Goal: Information Seeking & Learning: Learn about a topic

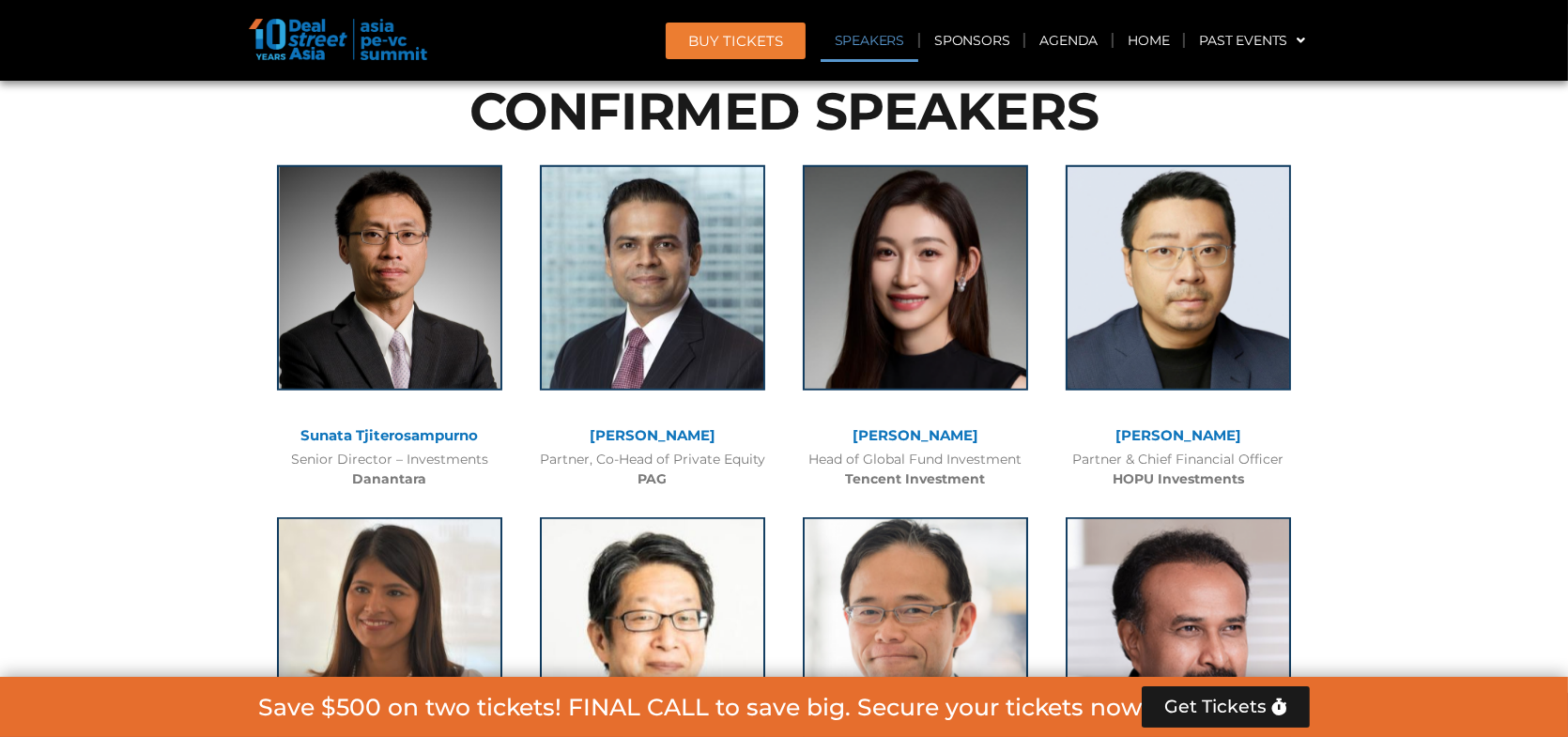
scroll to position [2056, 0]
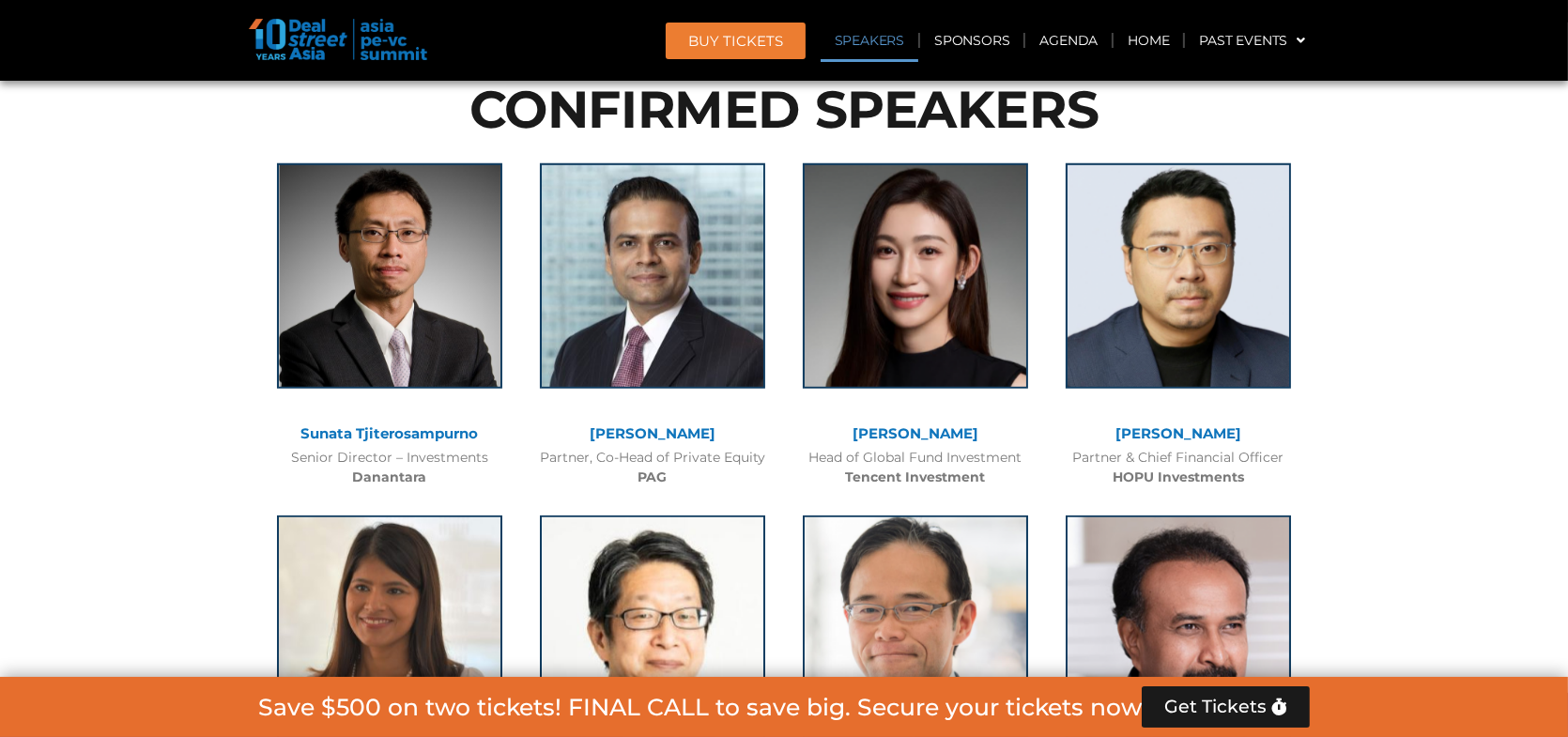
click at [781, 323] on div "[PERSON_NAME] Partner, Co-Head of Private Equity PAG" at bounding box center [652, 320] width 263 height 352
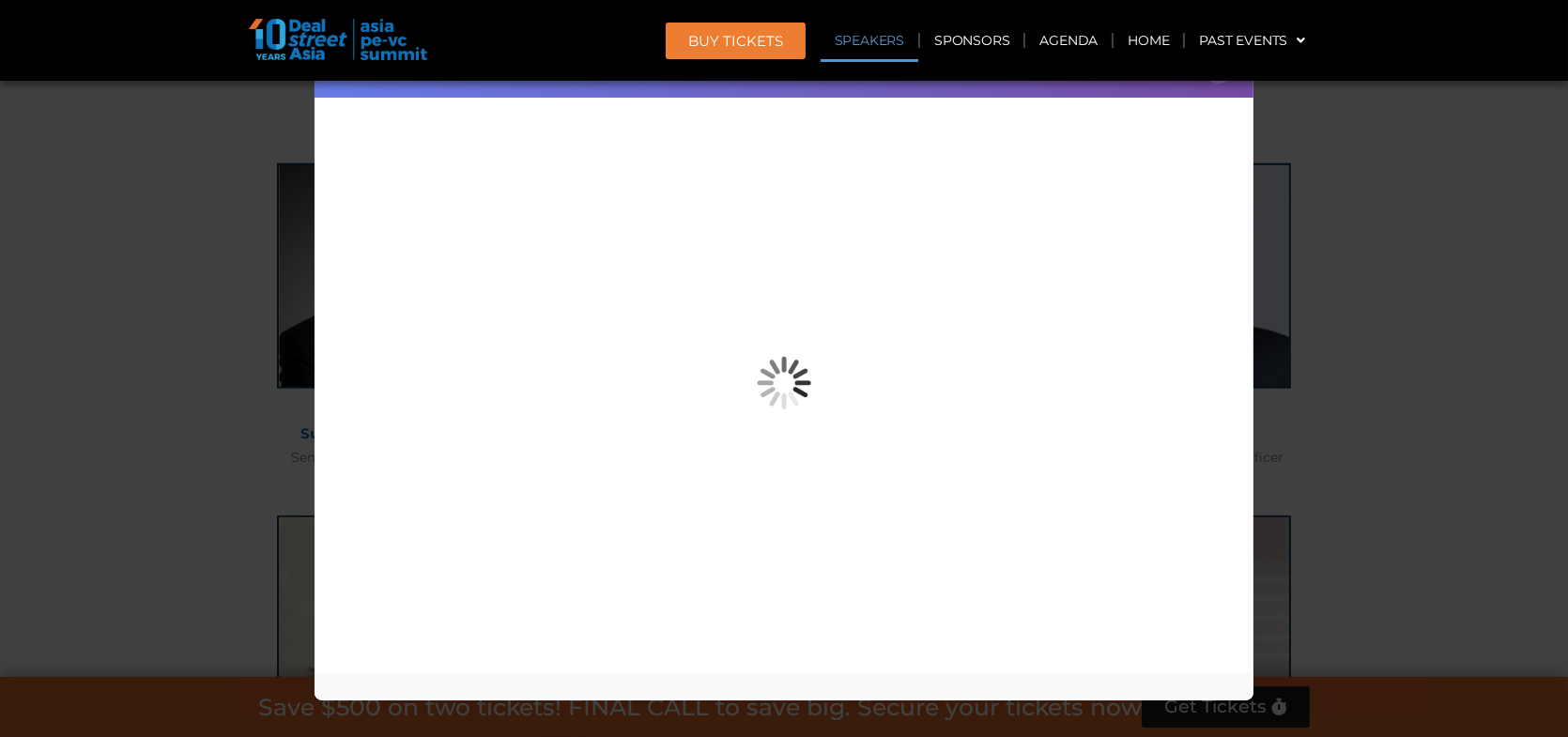
click at [1456, 208] on div "Speaker Profile ×" at bounding box center [784, 368] width 1568 height 737
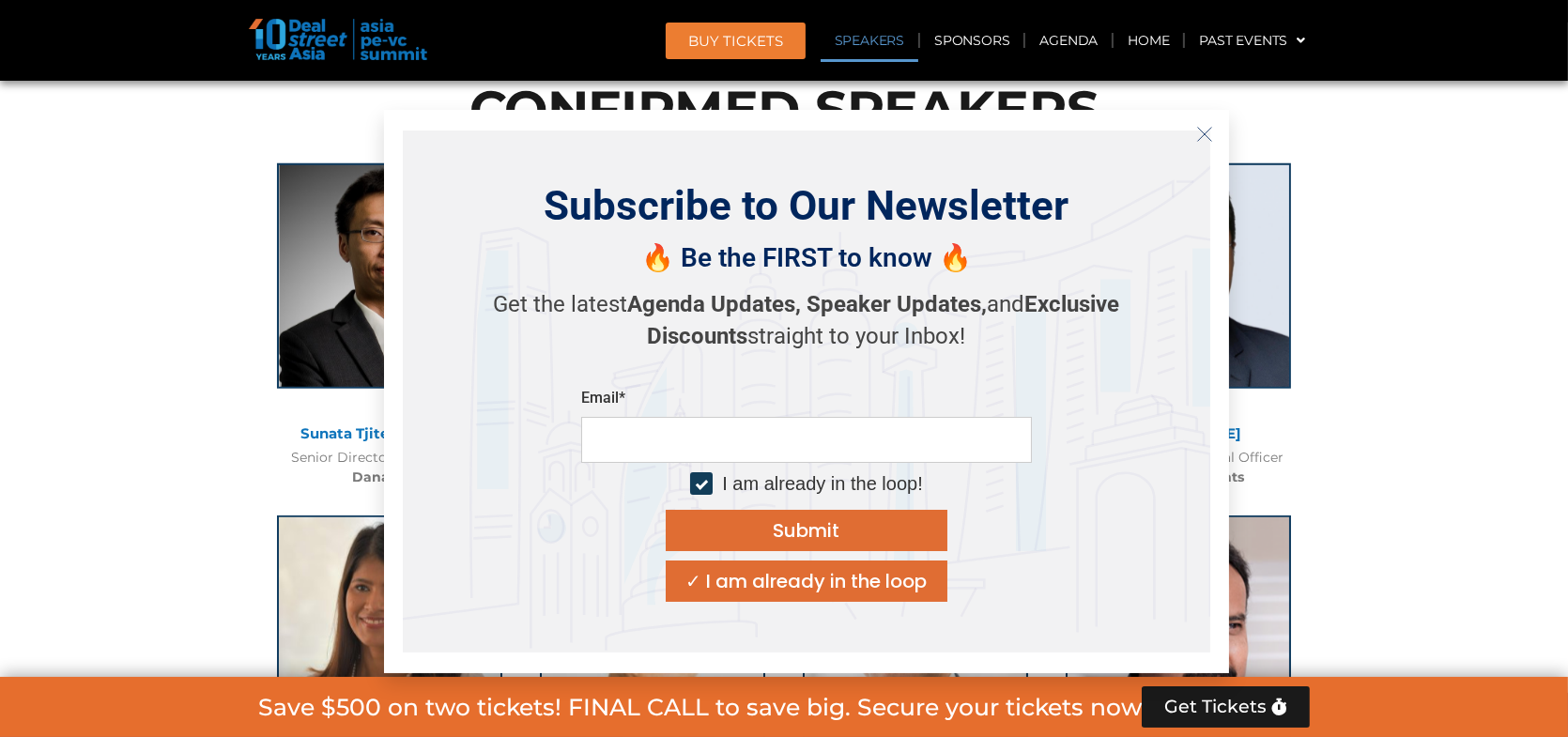
click at [1193, 141] on button "Close" at bounding box center [1204, 135] width 30 height 30
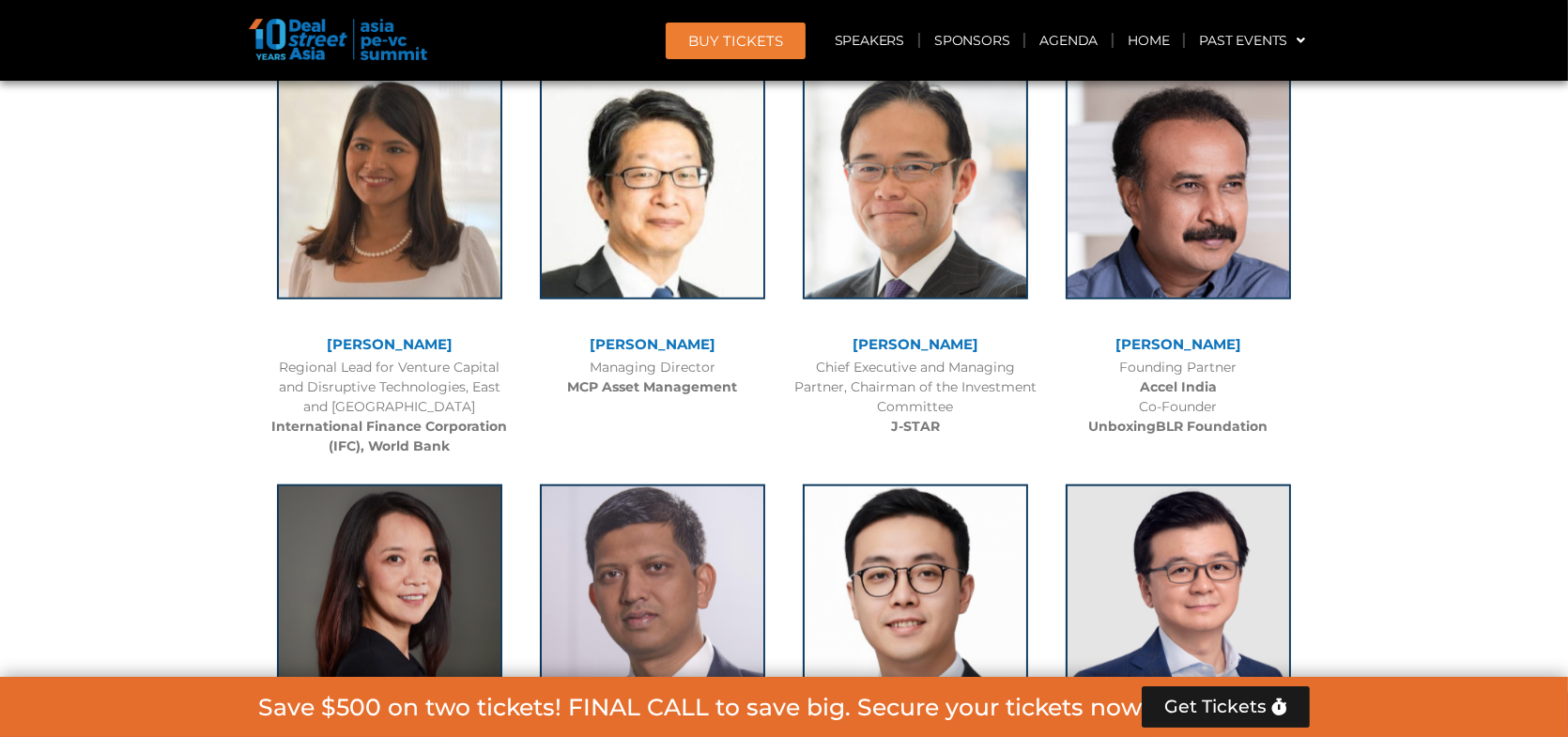
scroll to position [2526, 0]
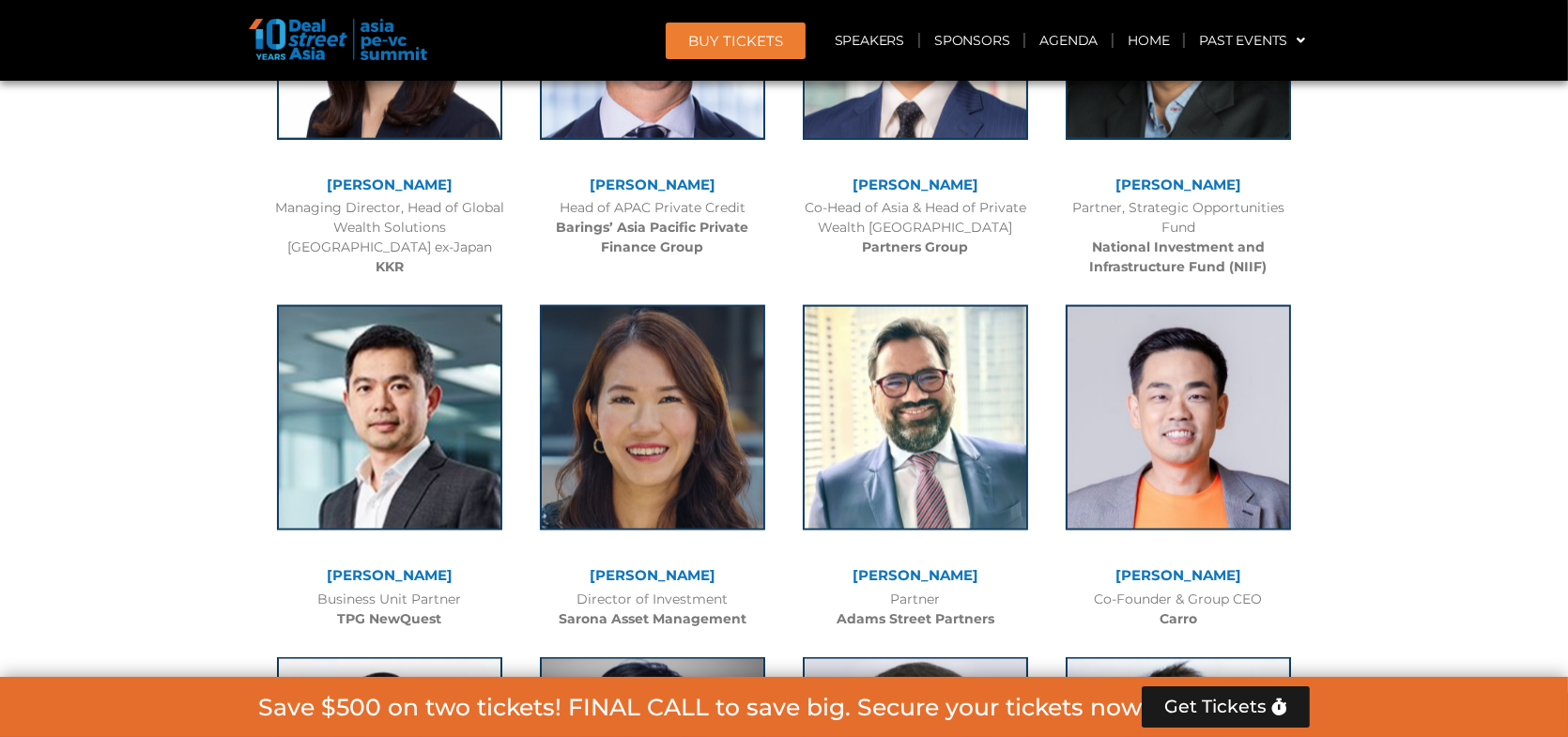
scroll to position [3466, 0]
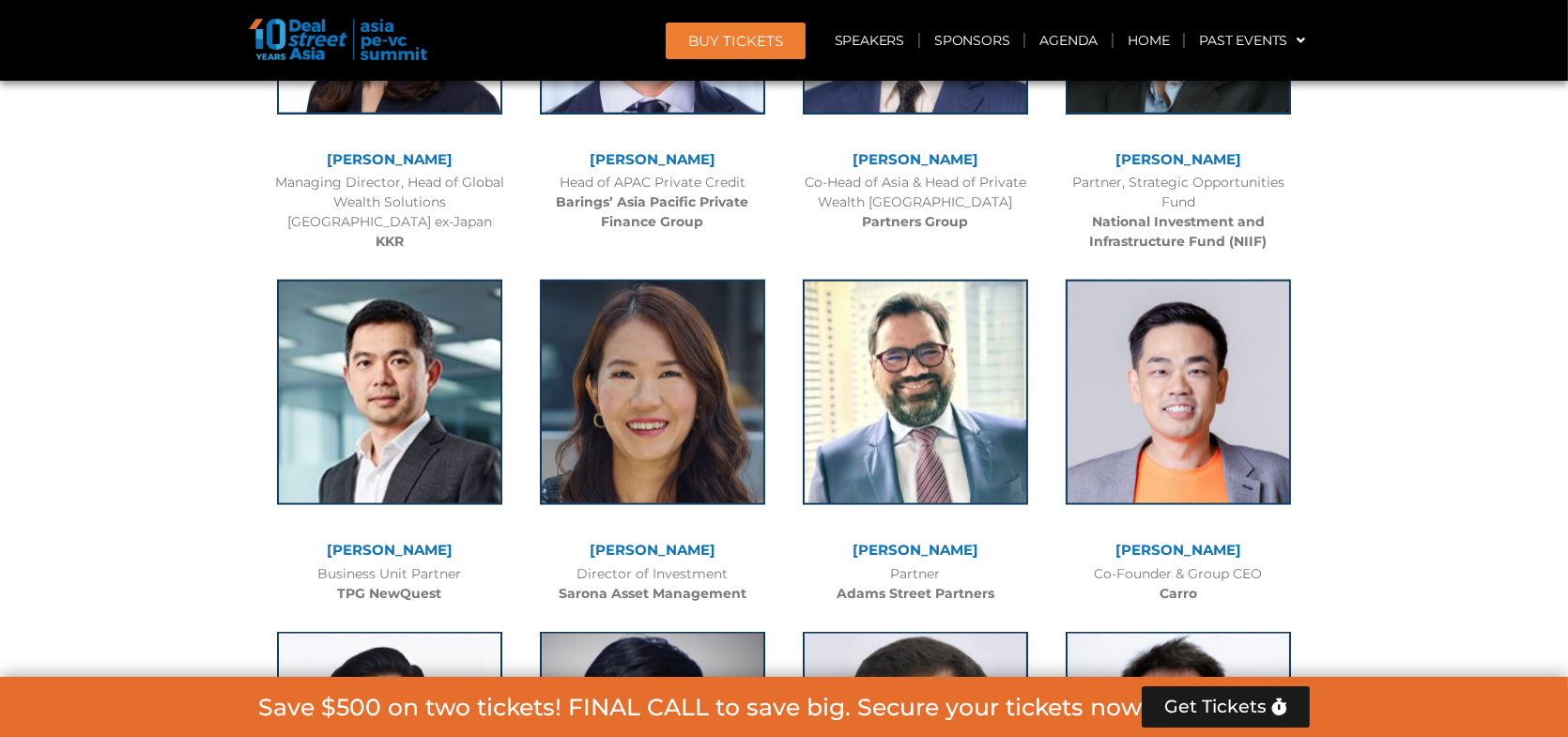
drag, startPoint x: 214, startPoint y: 348, endPoint x: 179, endPoint y: 352, distance: 35.2
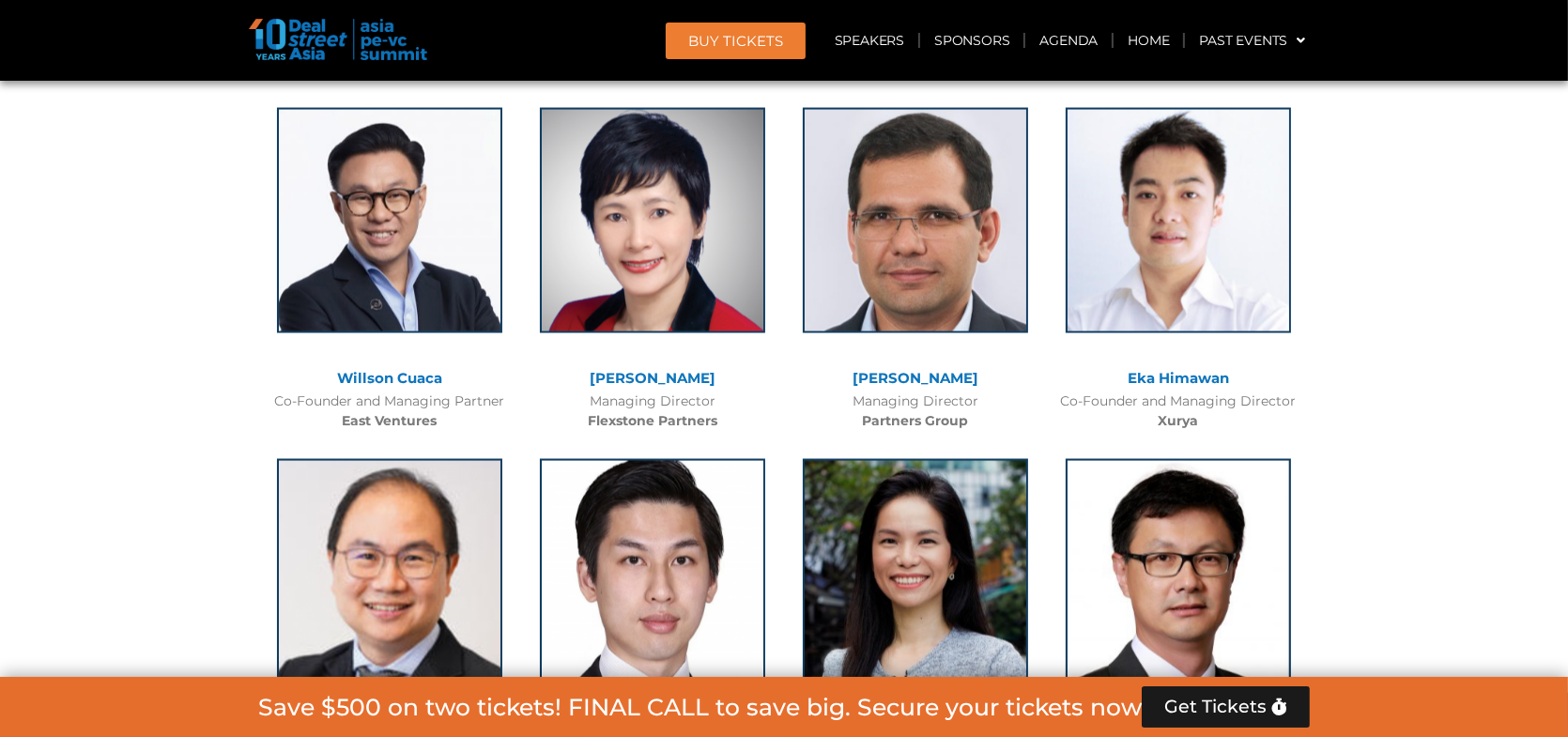
scroll to position [4123, 0]
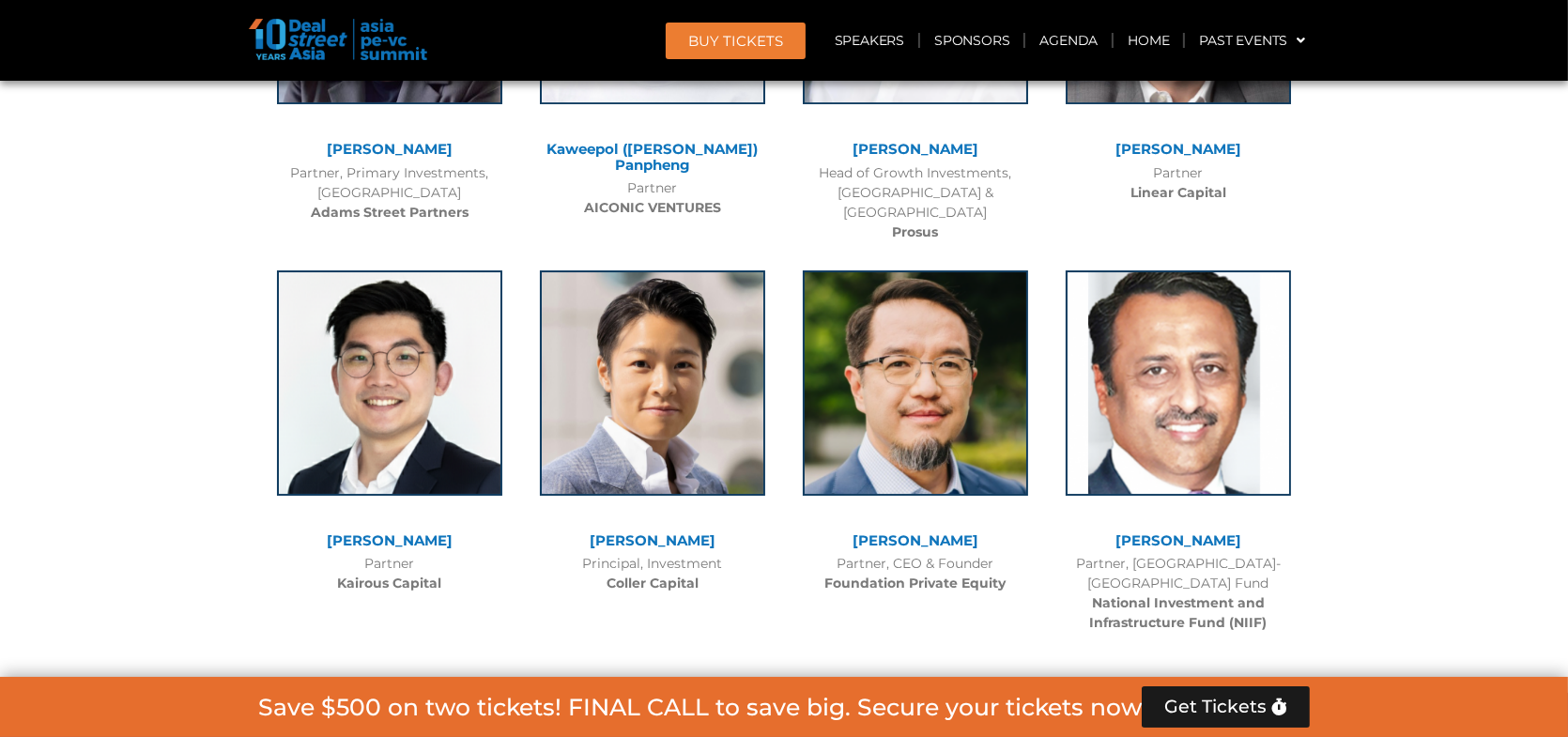
scroll to position [8349, 0]
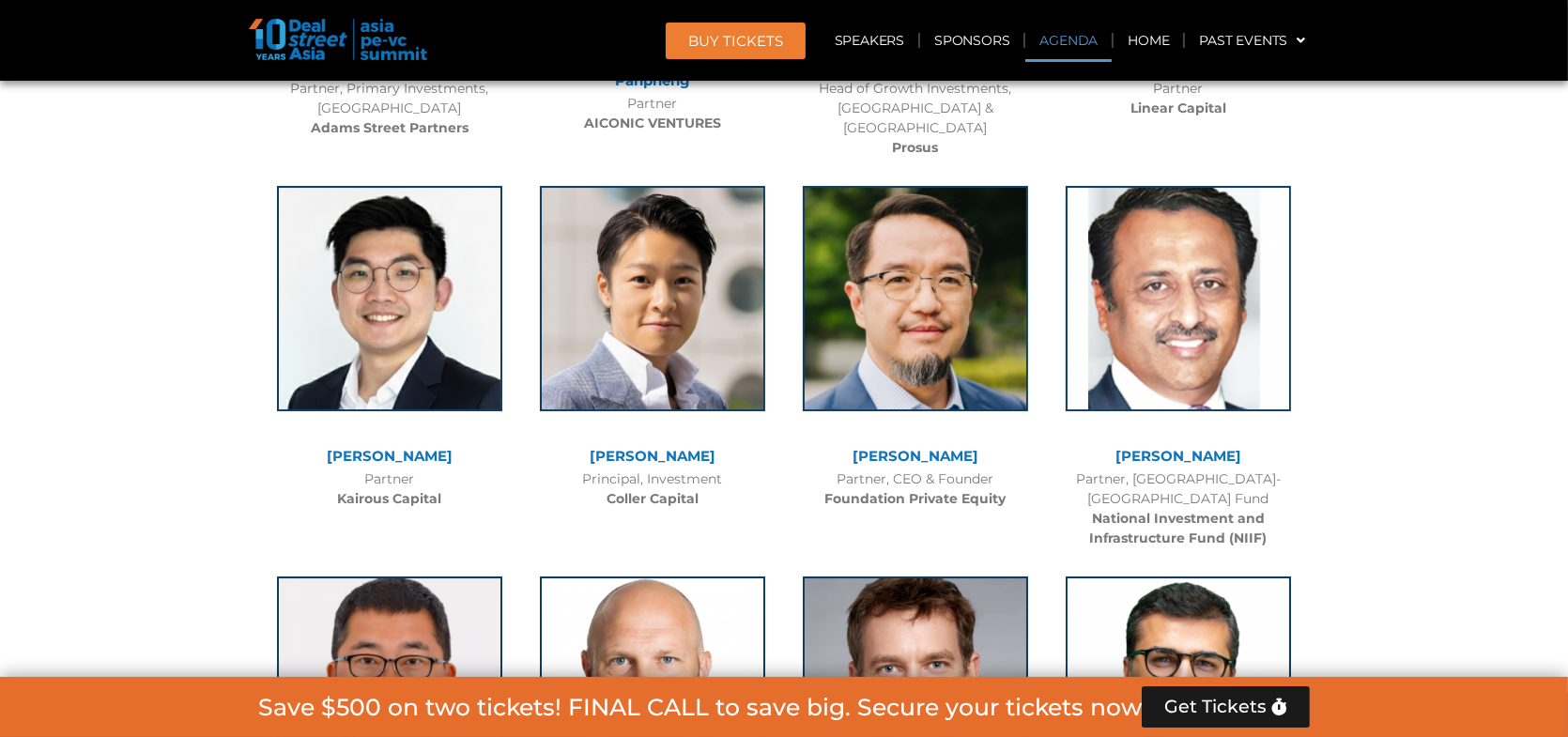
click at [1046, 38] on link "Agenda" at bounding box center [1067, 41] width 86 height 44
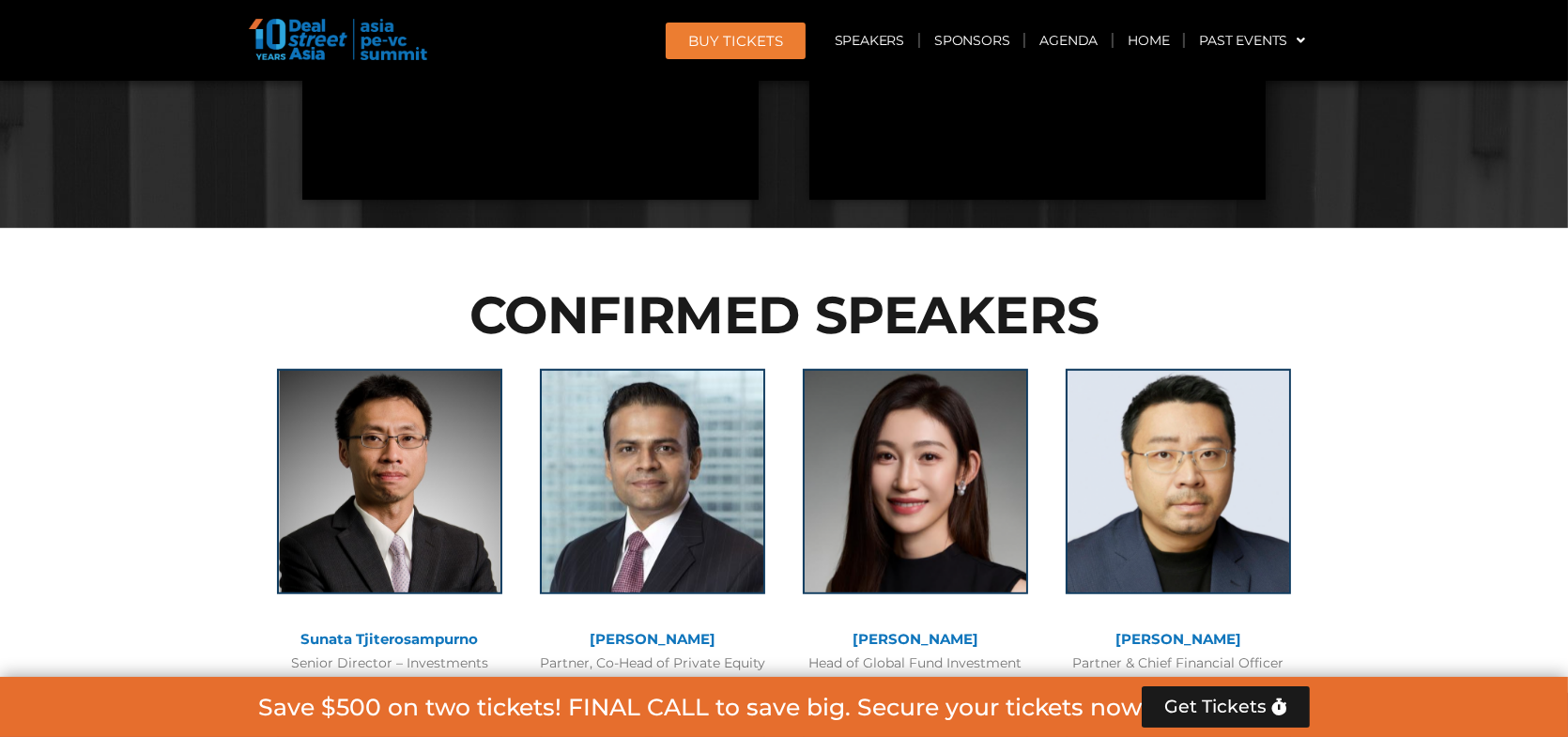
scroll to position [999, 0]
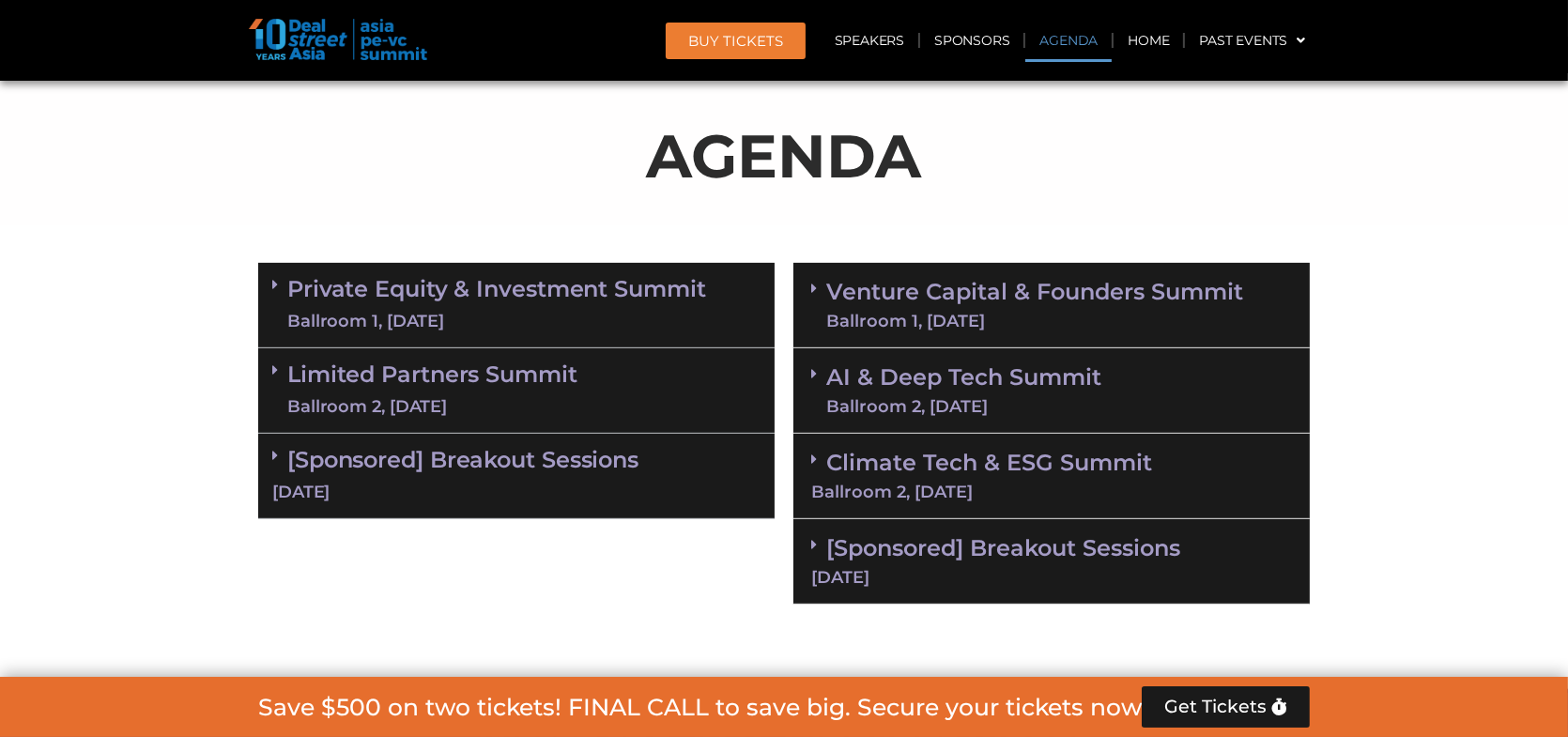
click at [213, 264] on section "Private Equity & Investment Summit Ballroom 1, [DATE] 8:00 am – 9:00 am | Regis…" at bounding box center [784, 433] width 1568 height 360
drag, startPoint x: 789, startPoint y: 194, endPoint x: 757, endPoint y: 207, distance: 34.5
click at [757, 207] on div "AGENDA" at bounding box center [783, 163] width 1051 height 105
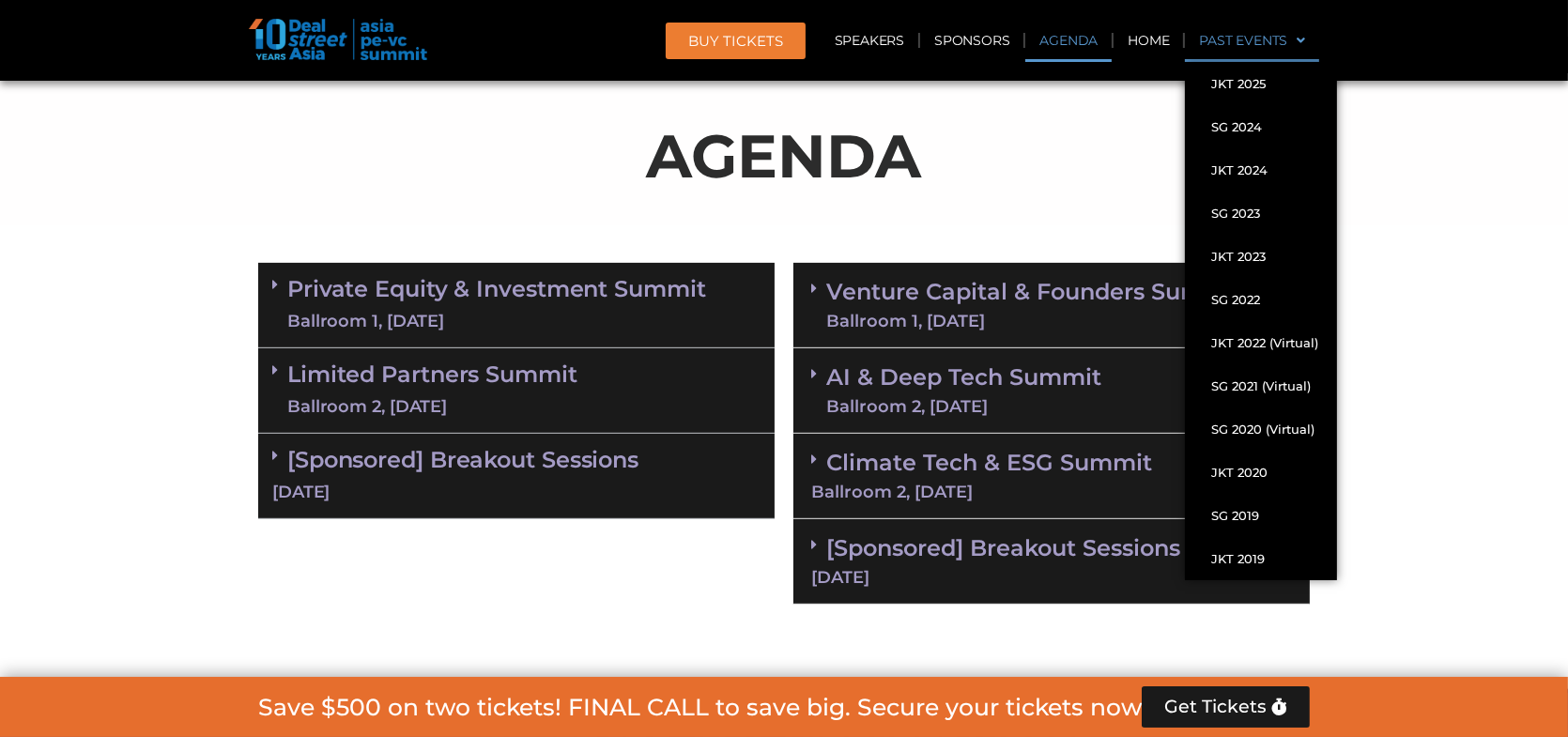
click at [962, 159] on p "AGENDA" at bounding box center [783, 156] width 1051 height 90
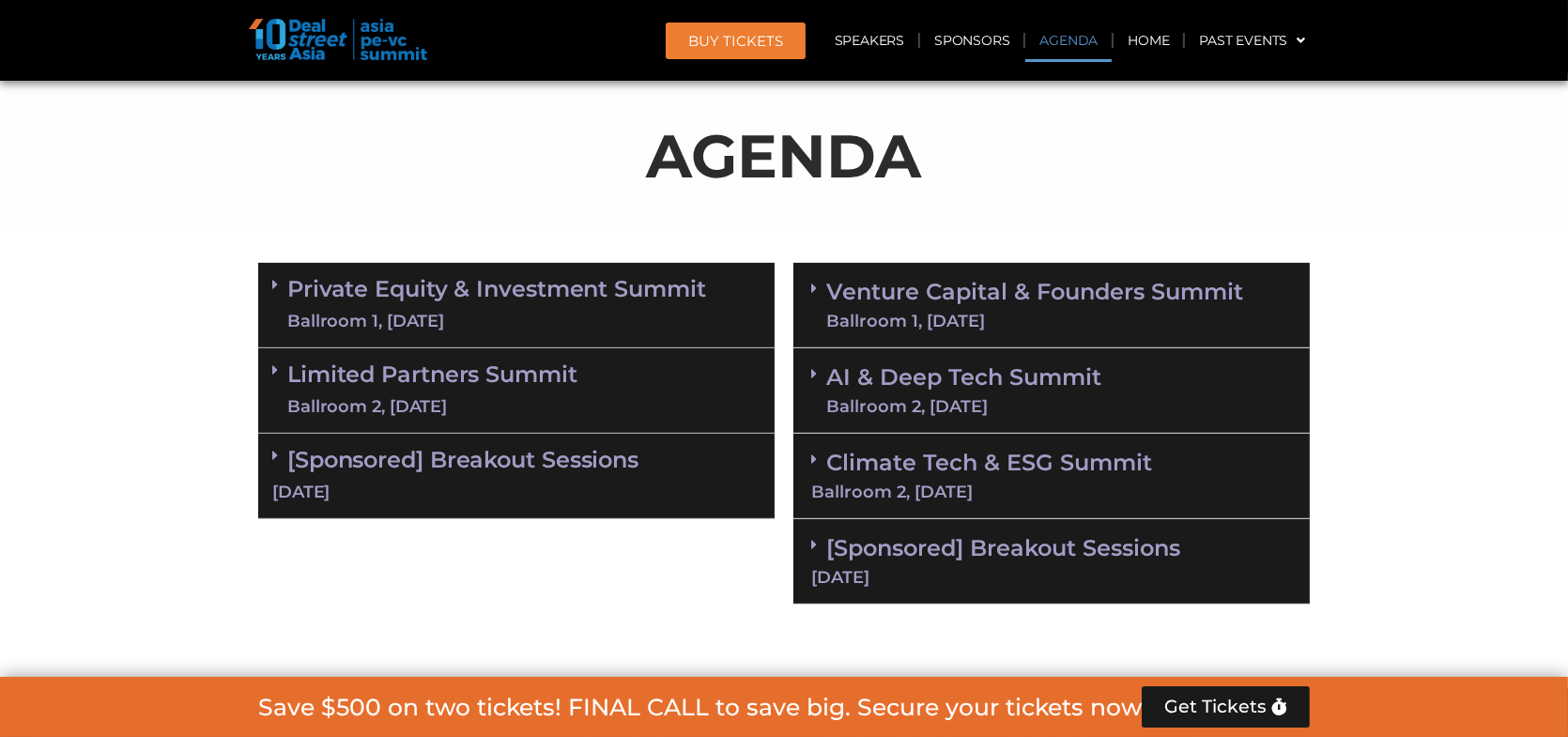
drag, startPoint x: 781, startPoint y: 230, endPoint x: 770, endPoint y: 229, distance: 11.0
click at [884, 34] on link "Speakers" at bounding box center [868, 41] width 98 height 44
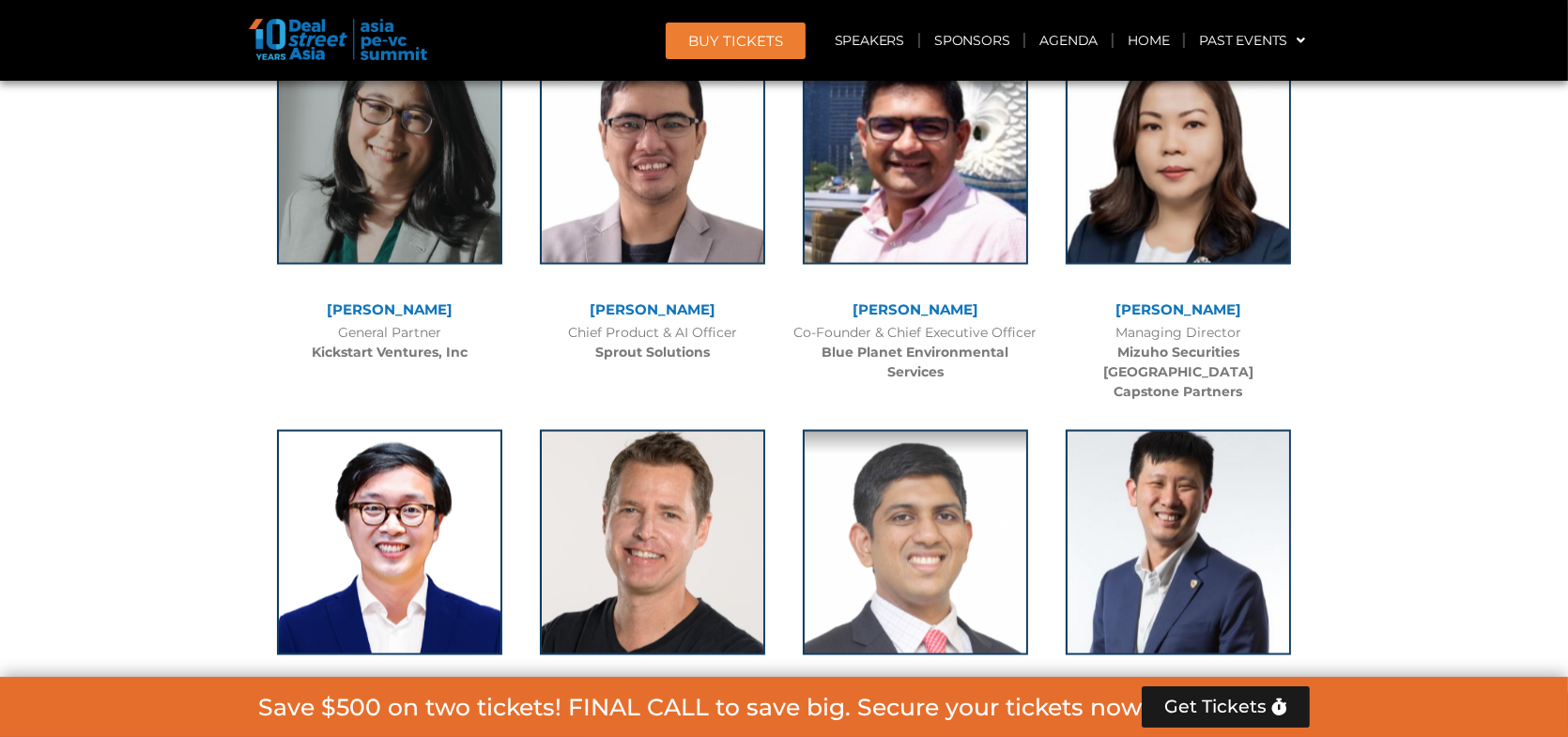
scroll to position [12951, 0]
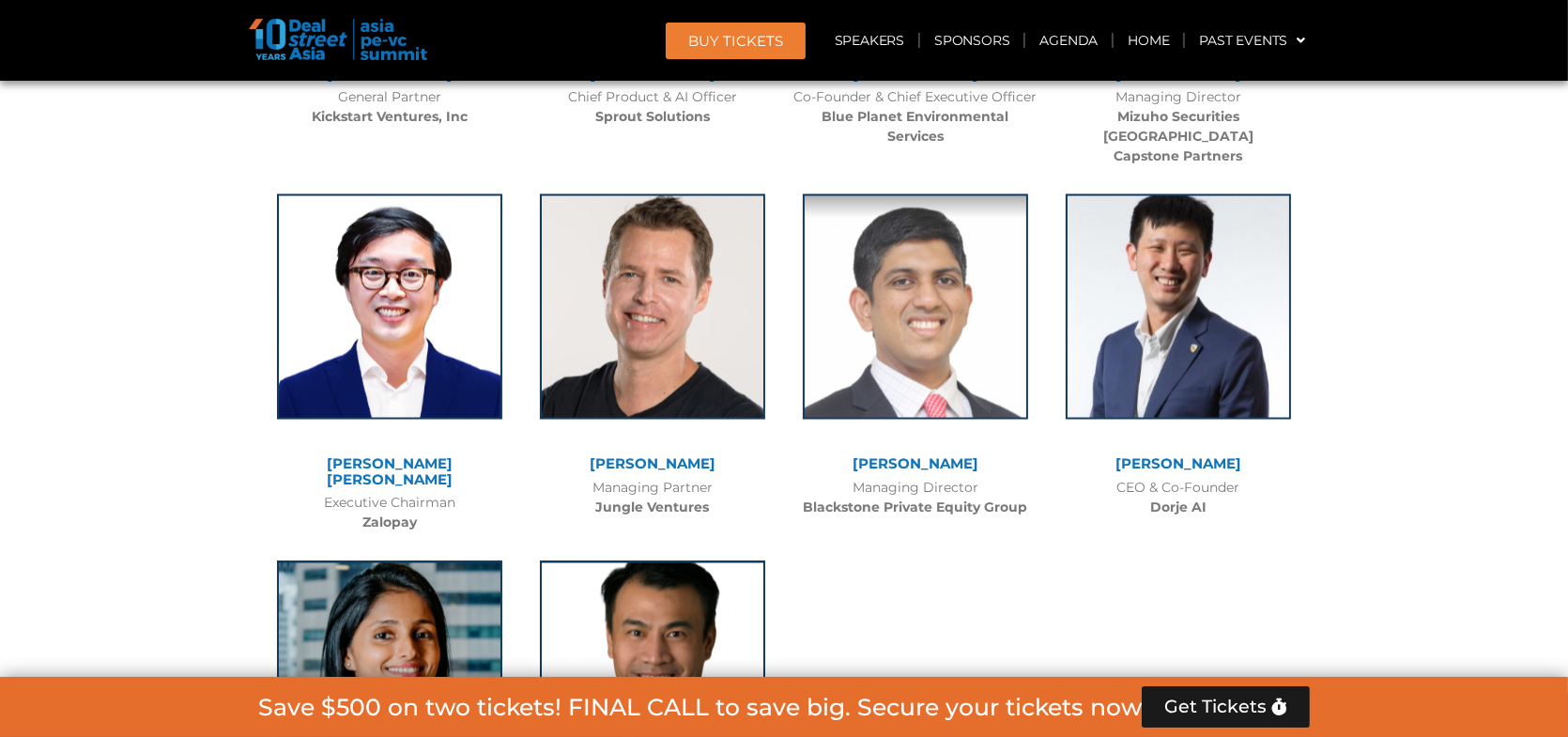
drag, startPoint x: 1151, startPoint y: 425, endPoint x: 1032, endPoint y: 446, distance: 120.8
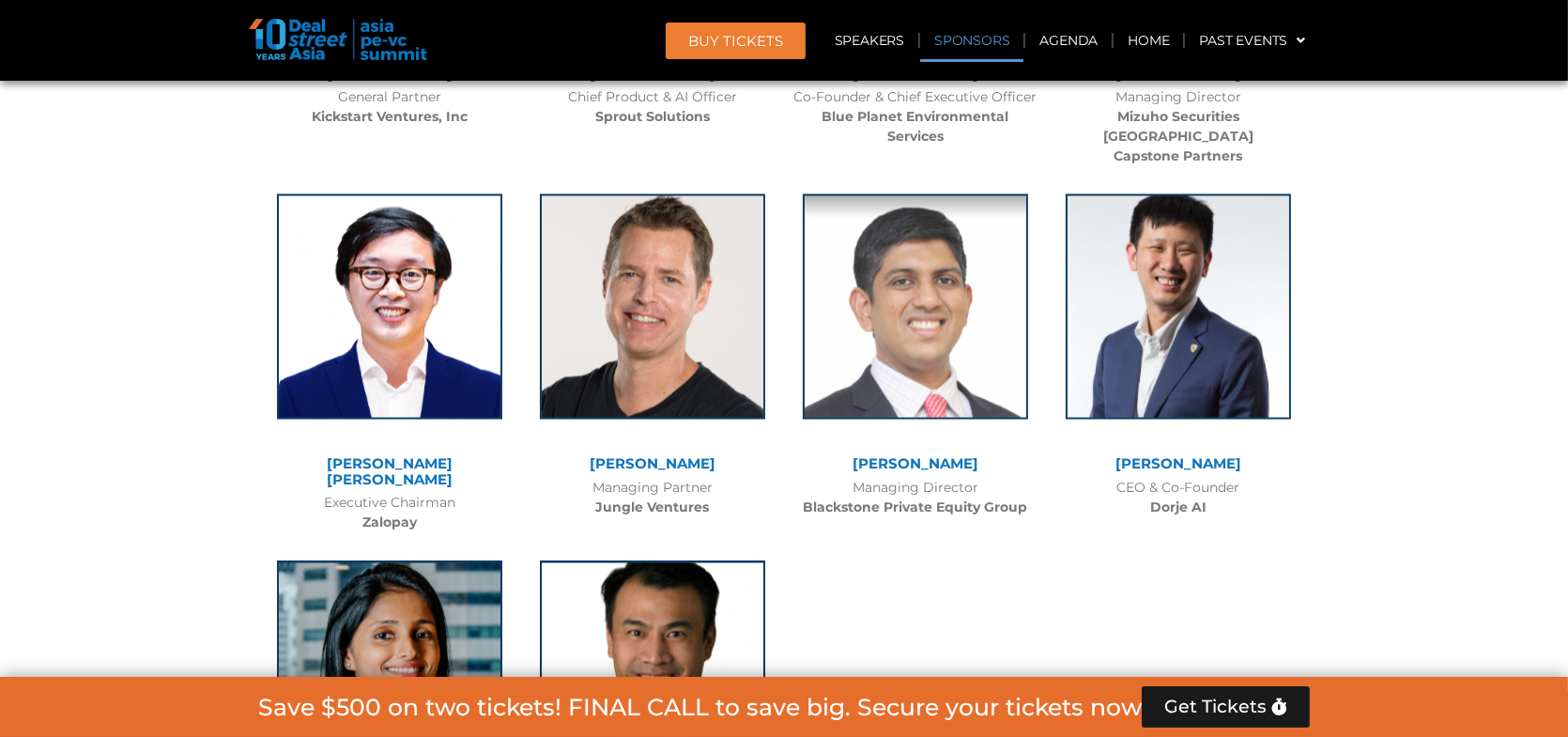
click at [966, 34] on link "Sponsors" at bounding box center [971, 41] width 103 height 44
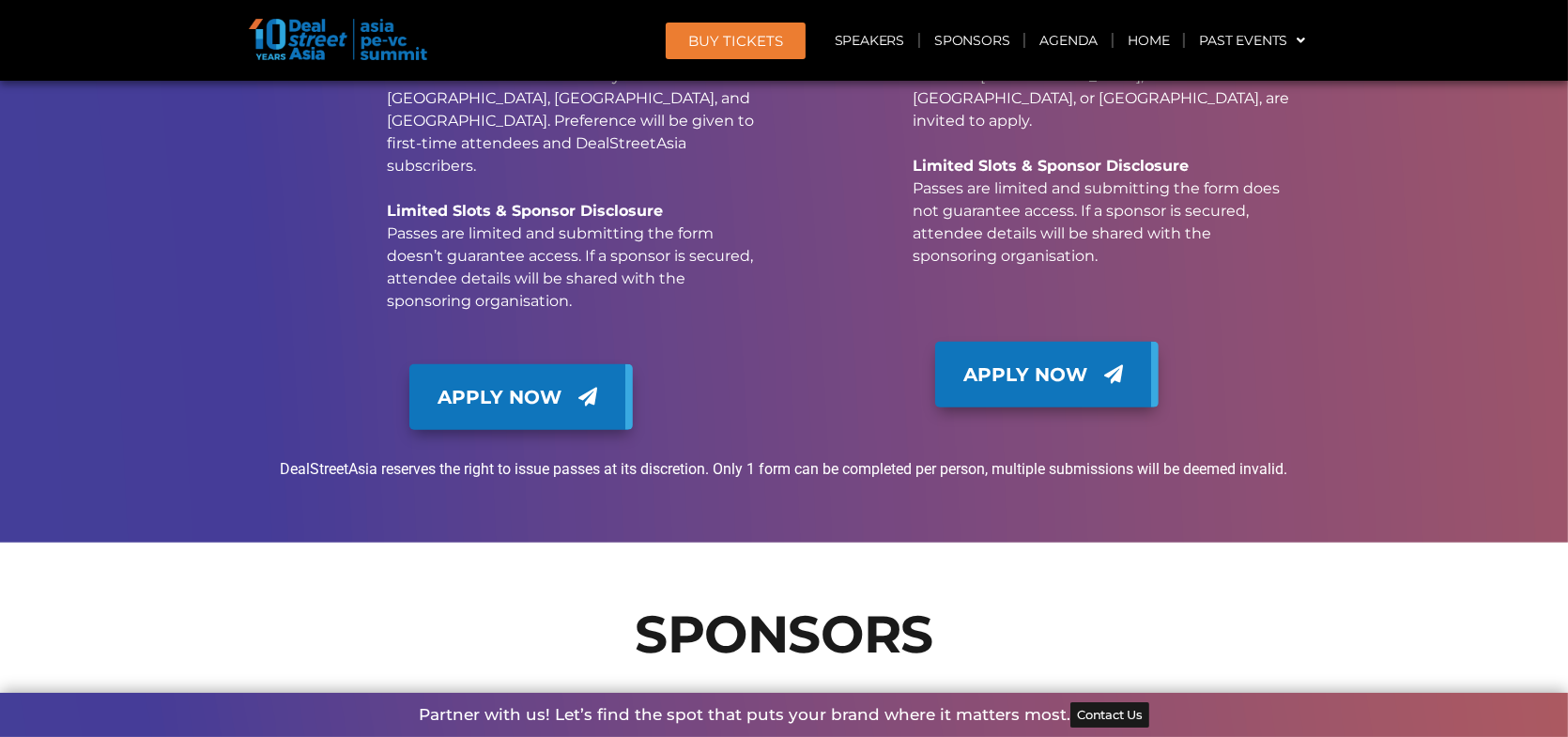
scroll to position [19934, 0]
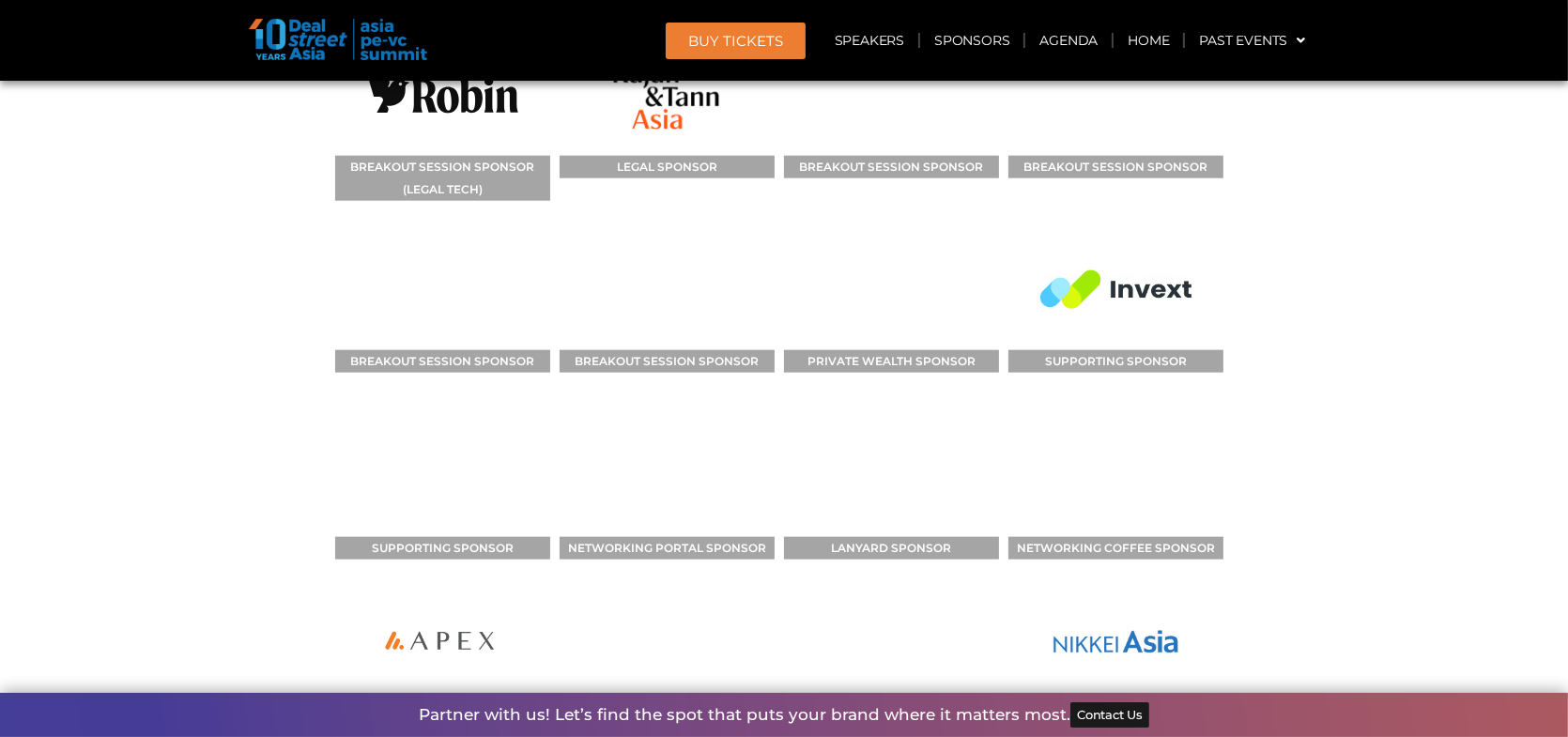
scroll to position [20591, 0]
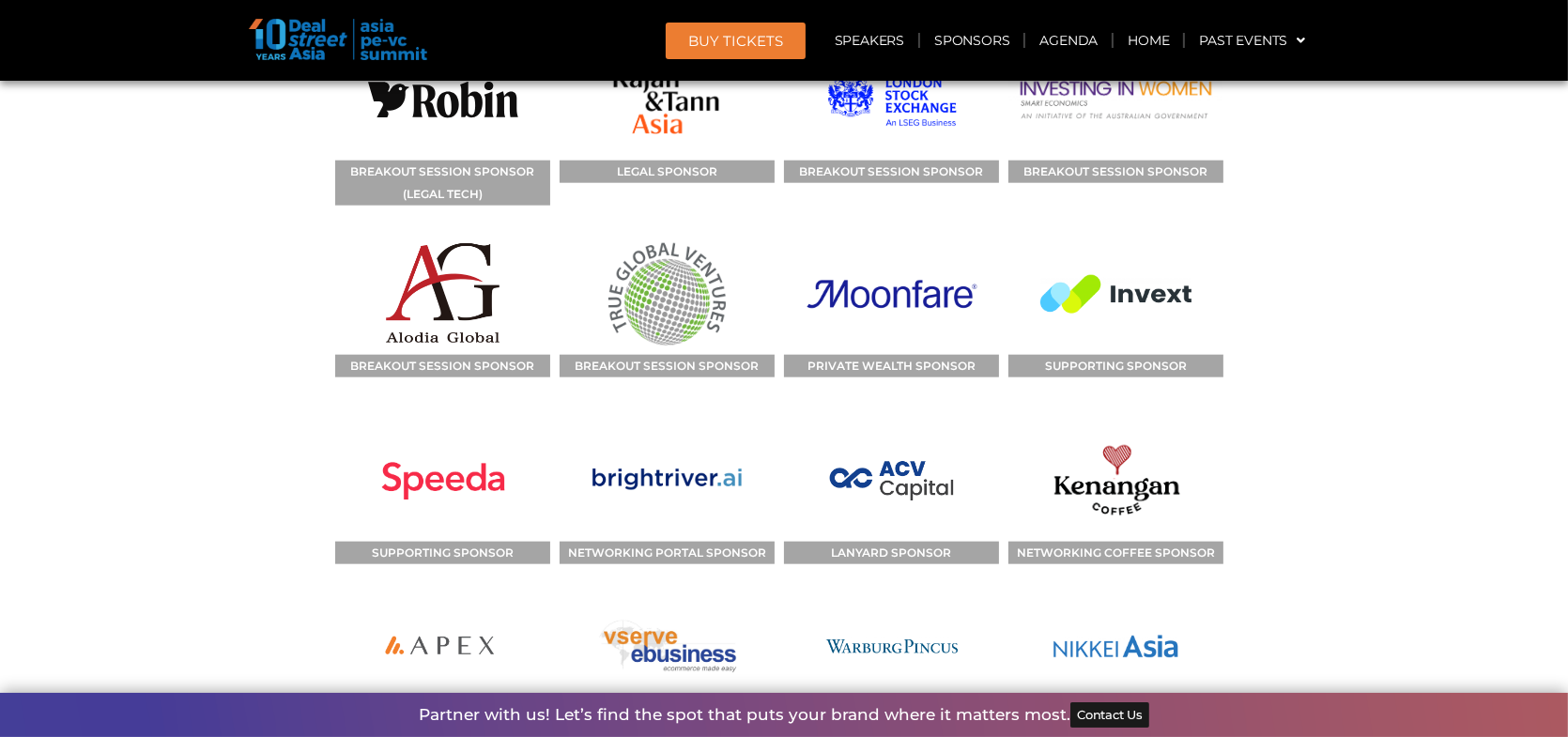
drag, startPoint x: 232, startPoint y: 305, endPoint x: 202, endPoint y: 316, distance: 32.0
click at [202, 316] on section "SPONSORS TITLE SPONSOR SUPPORTING SPONSOR KNOWLEDGE PARTNER BREAKOUT SESSION SP…" at bounding box center [784, 390] width 1568 height 1415
click at [198, 320] on section "SPONSORS TITLE SPONSOR SUPPORTING SPONSOR KNOWLEDGE PARTNER BREAKOUT SESSION SP…" at bounding box center [784, 390] width 1568 height 1415
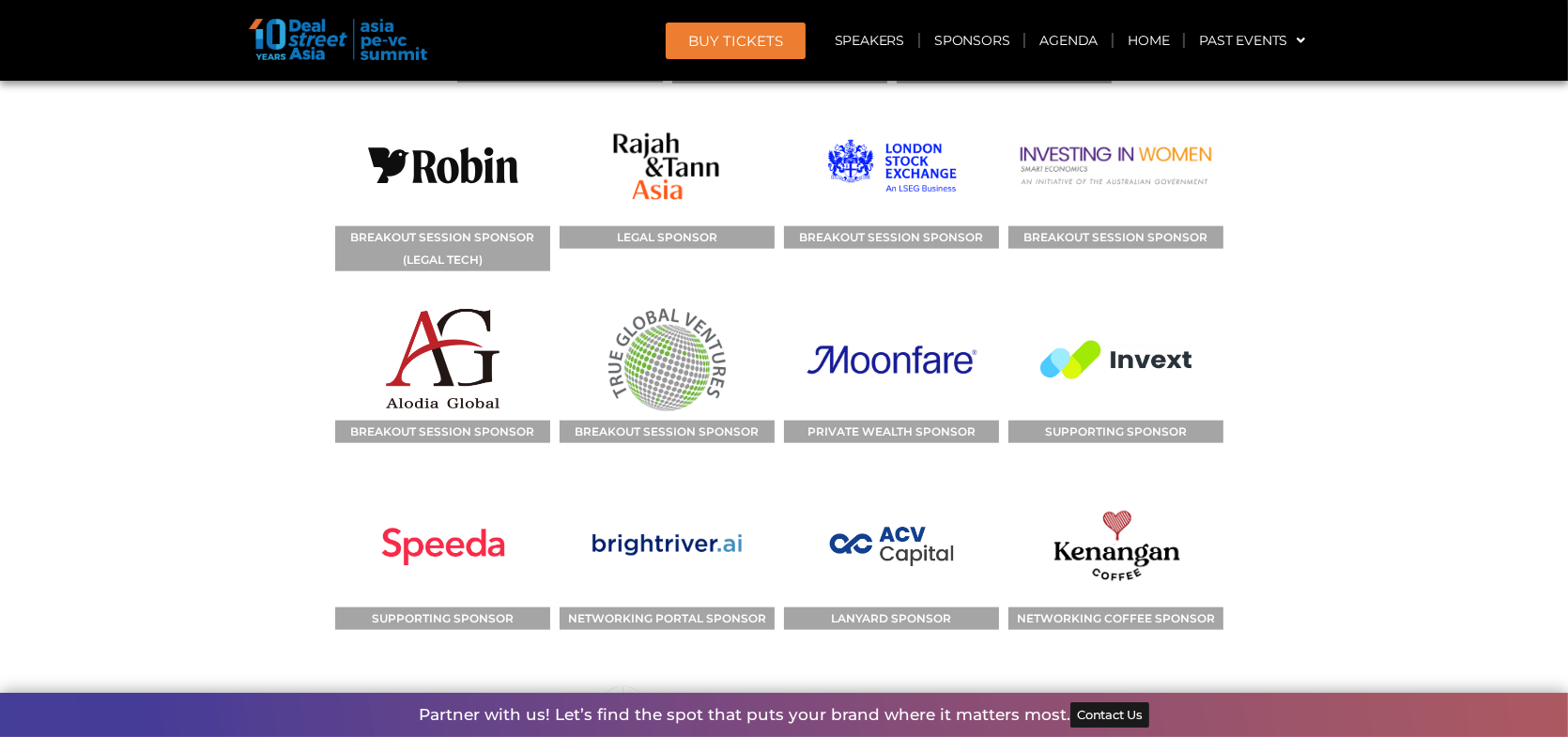
scroll to position [20498, 0]
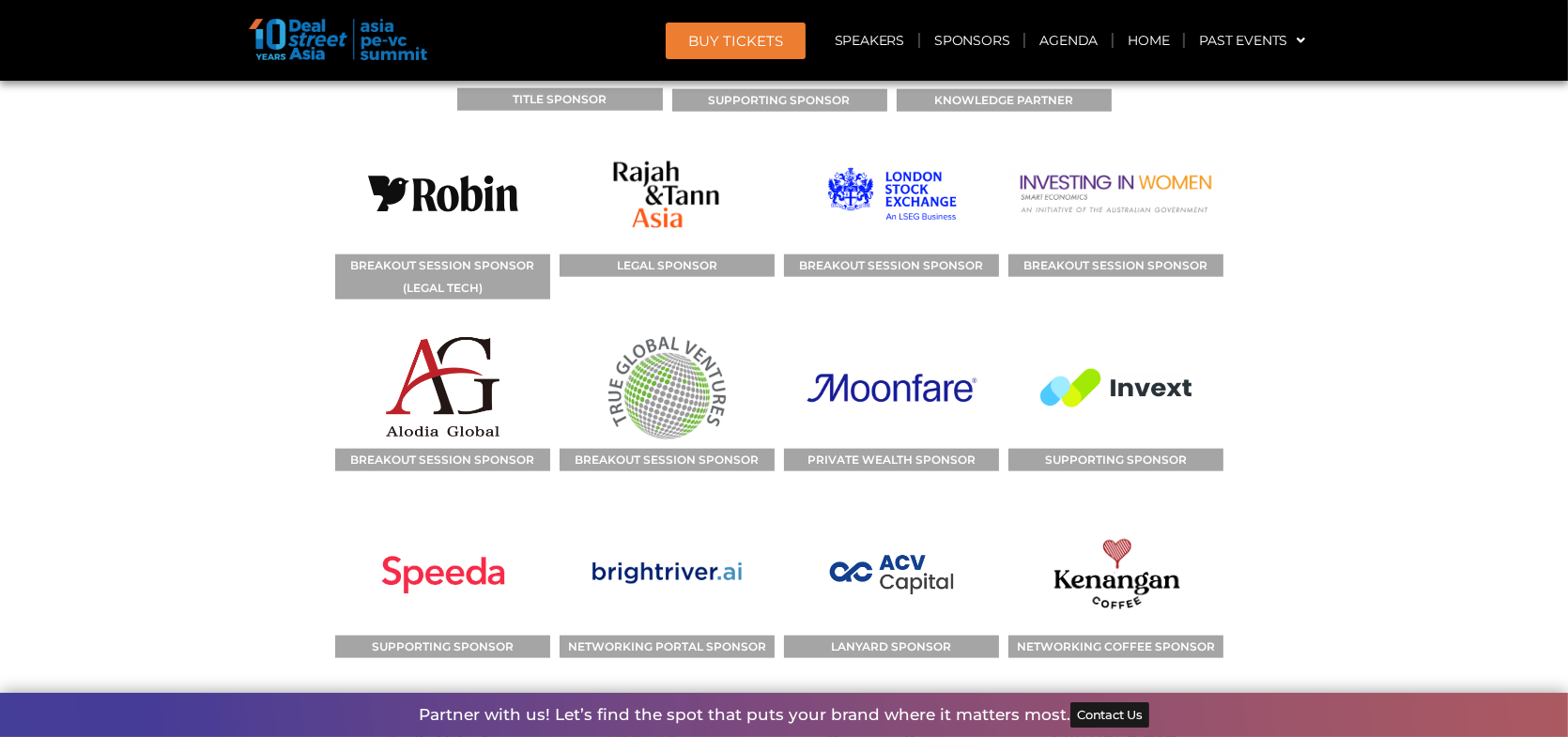
click at [198, 320] on section "SPONSORS TITLE SPONSOR SUPPORTING SPONSOR KNOWLEDGE PARTNER BREAKOUT SESSION SP…" at bounding box center [784, 484] width 1568 height 1415
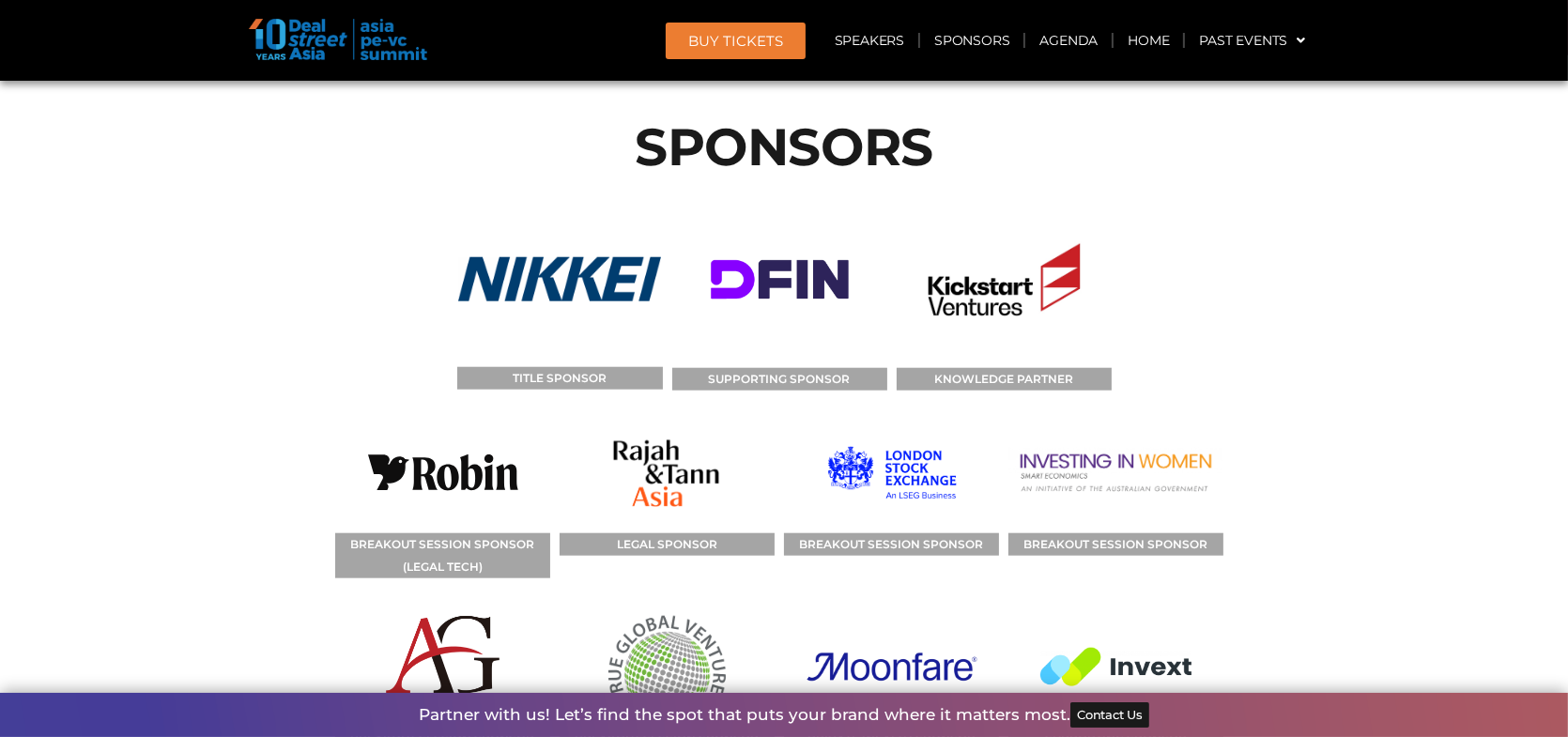
scroll to position [20216, 0]
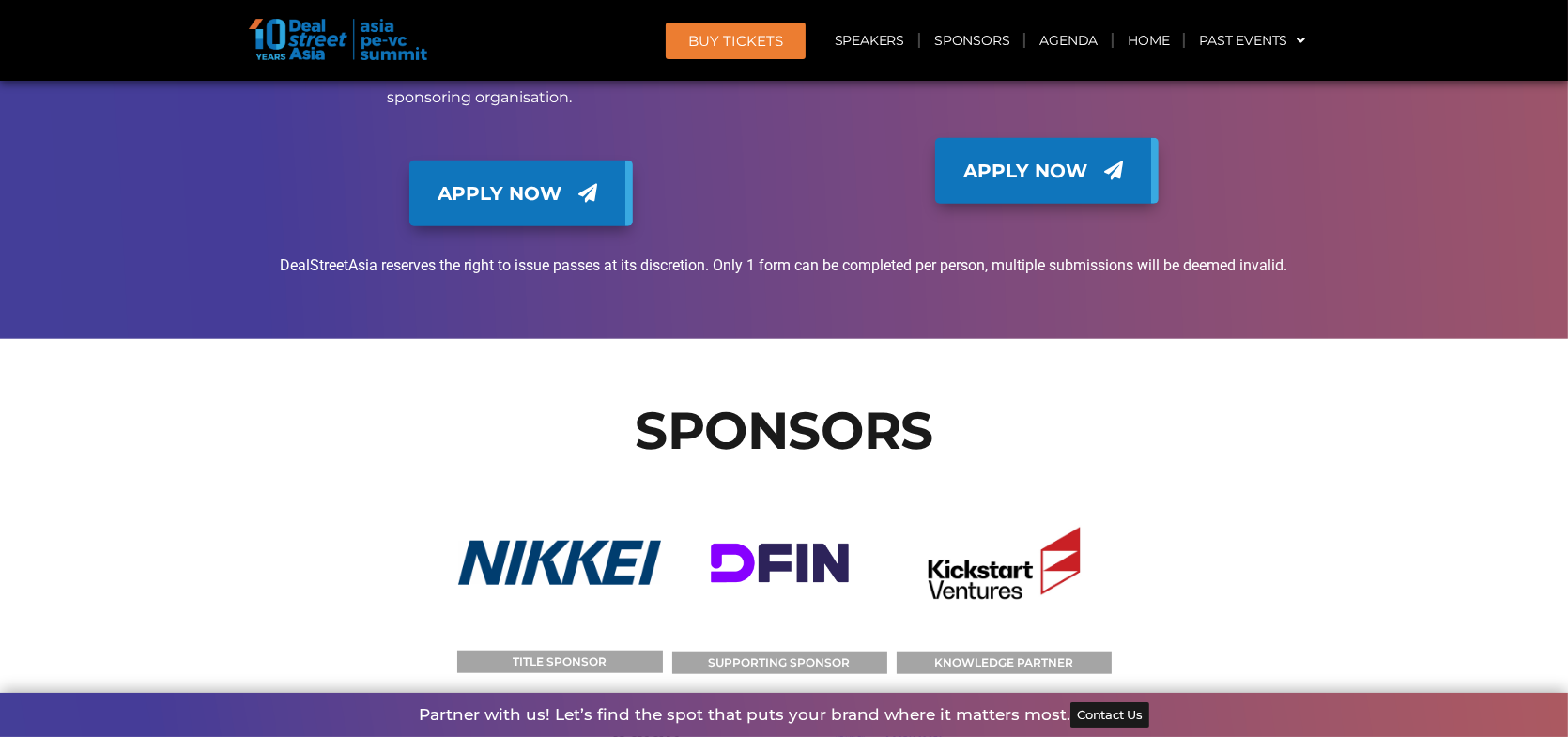
scroll to position [19934, 0]
drag, startPoint x: 1322, startPoint y: 407, endPoint x: 1280, endPoint y: 420, distance: 44.0
drag, startPoint x: 1395, startPoint y: 435, endPoint x: 1317, endPoint y: 497, distance: 99.6
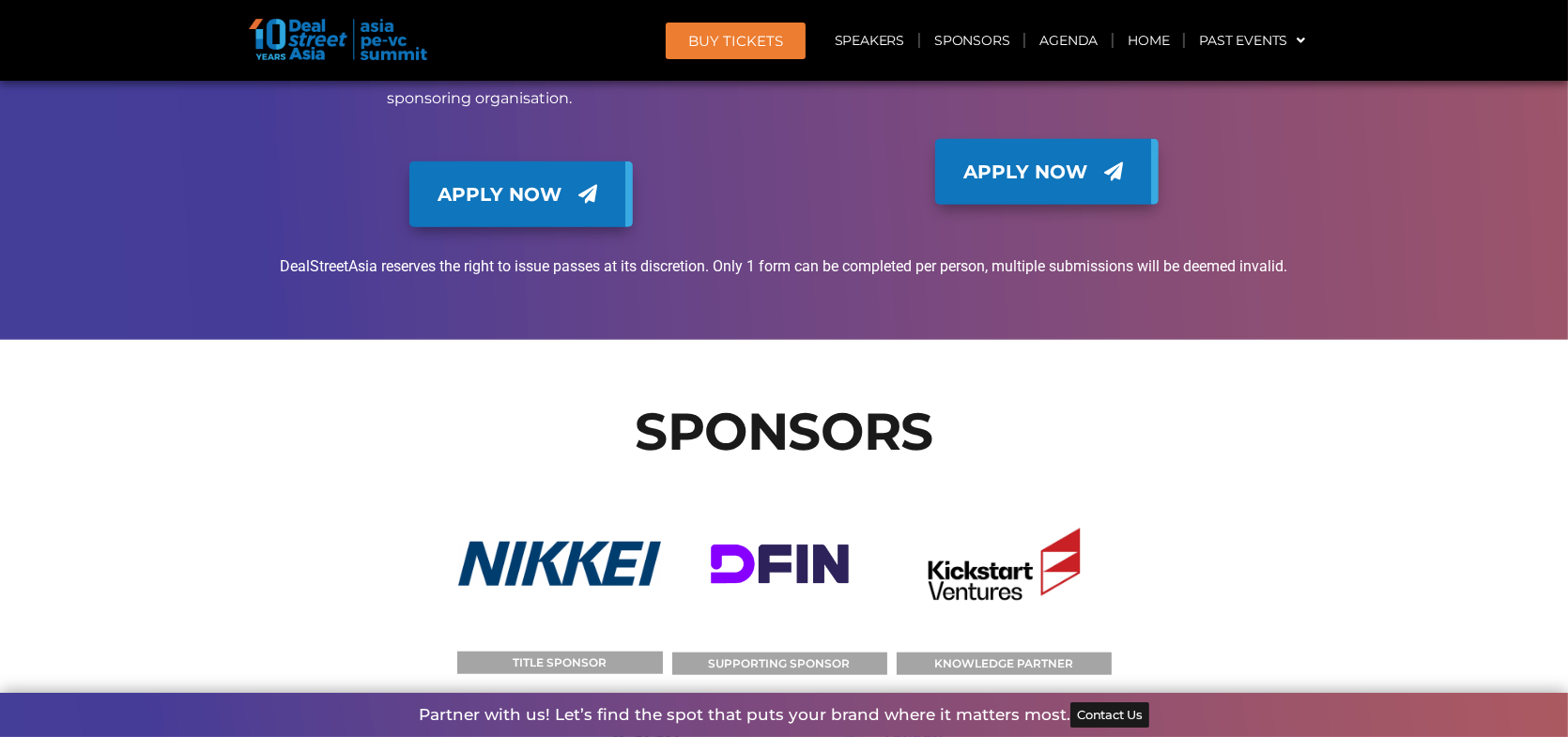
click at [899, 46] on link "Speakers" at bounding box center [868, 41] width 98 height 44
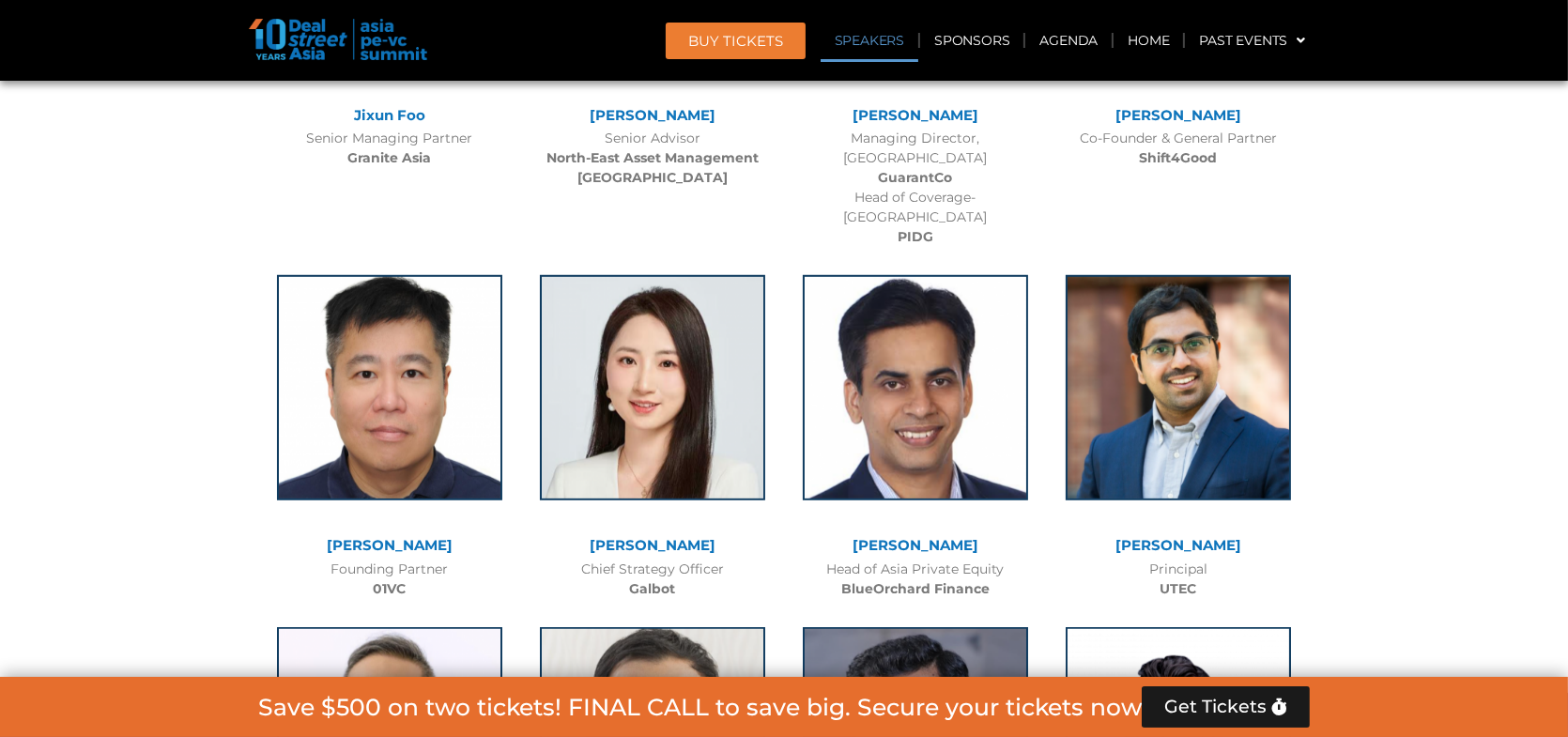
scroll to position [2056, 0]
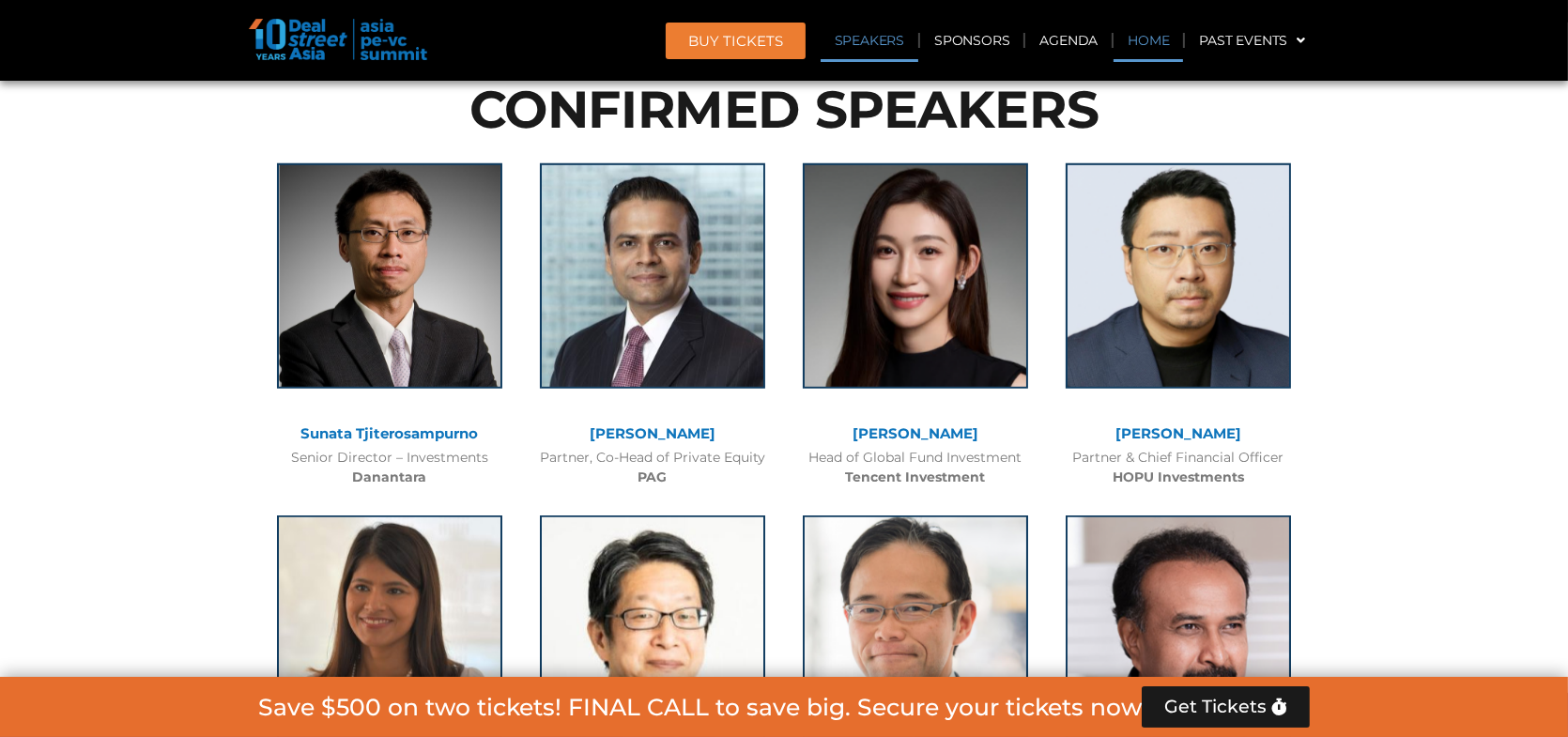
click at [1144, 36] on link "Home" at bounding box center [1147, 41] width 69 height 44
